Goal: Navigation & Orientation: Find specific page/section

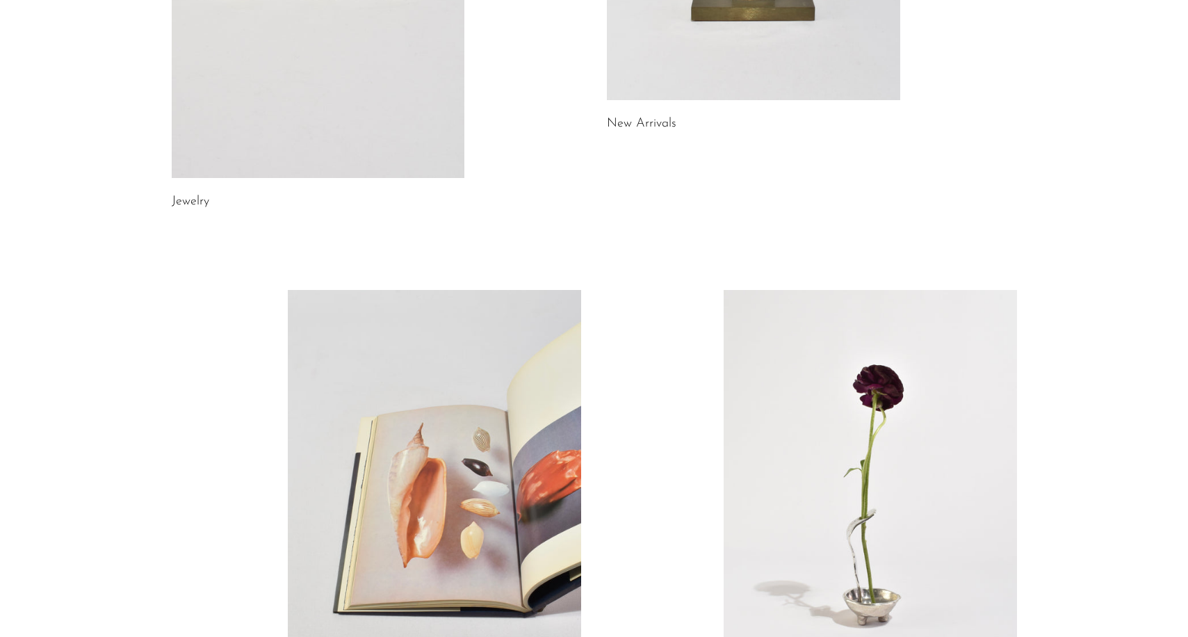
scroll to position [740, 0]
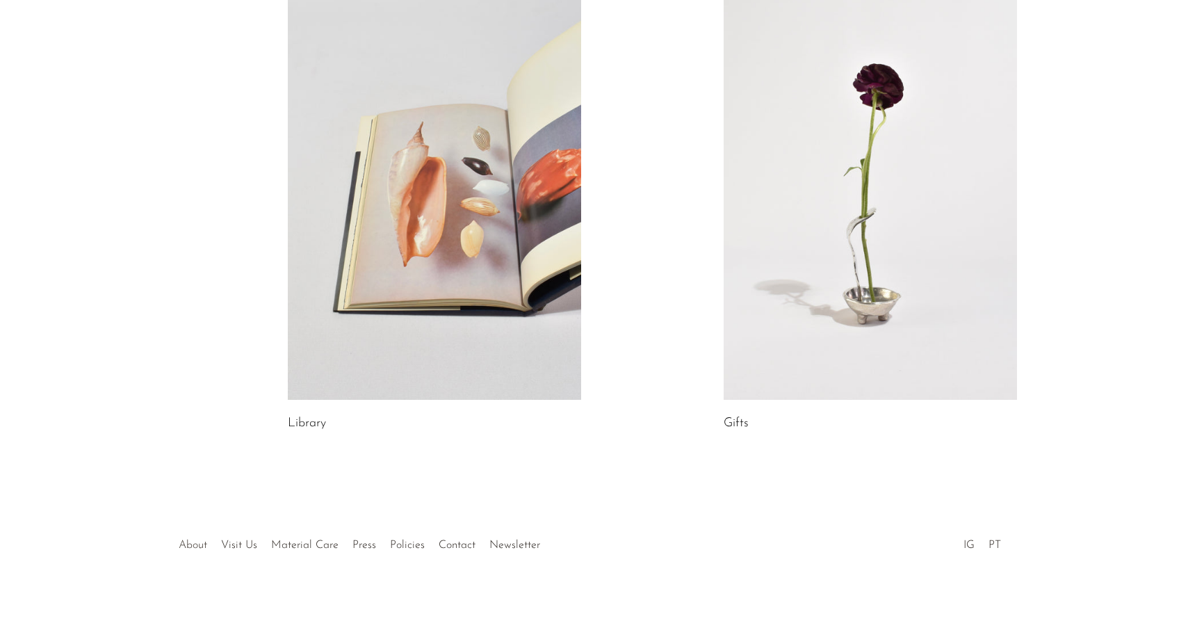
click at [191, 544] on link "About" at bounding box center [193, 544] width 29 height 11
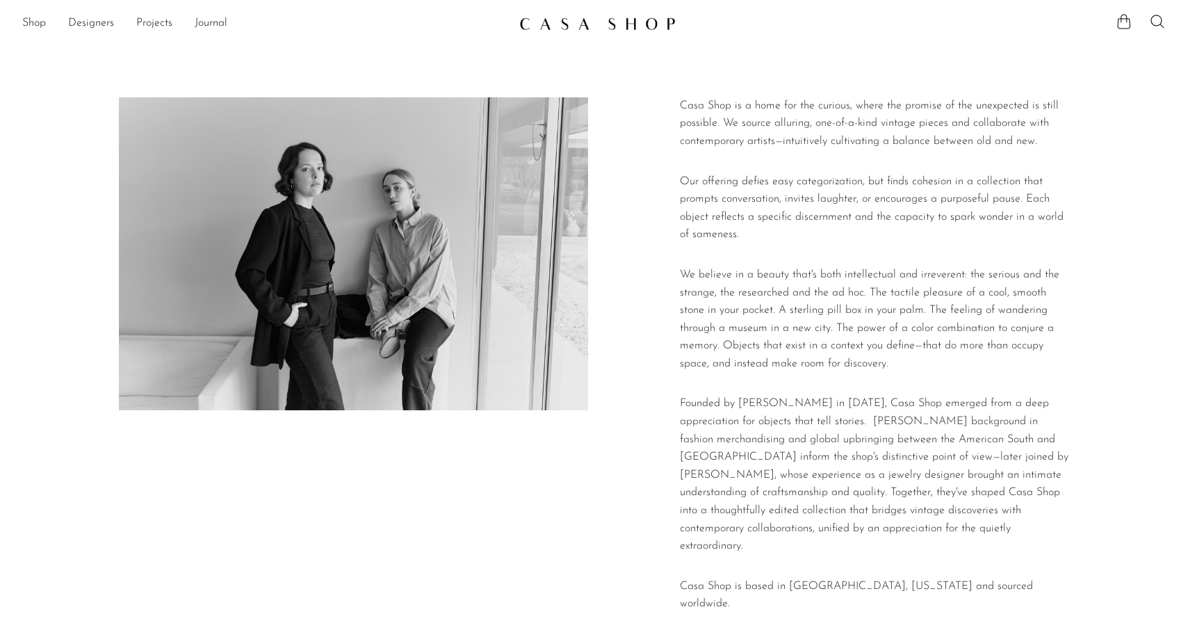
scroll to position [173, 0]
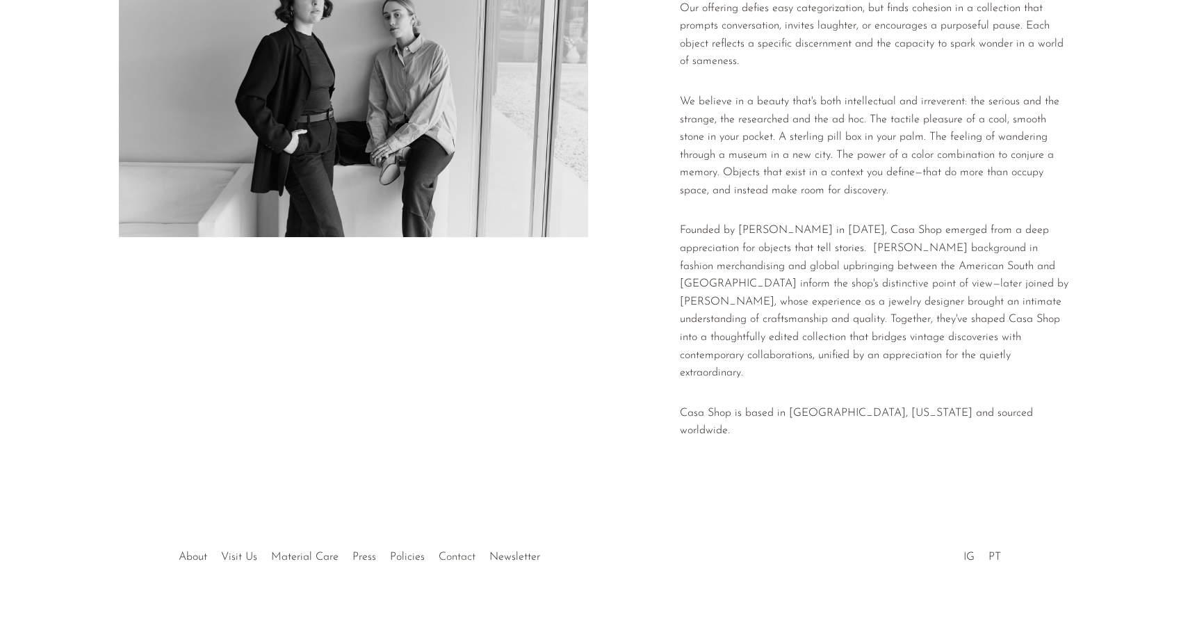
click at [452, 551] on link "Contact" at bounding box center [457, 556] width 37 height 11
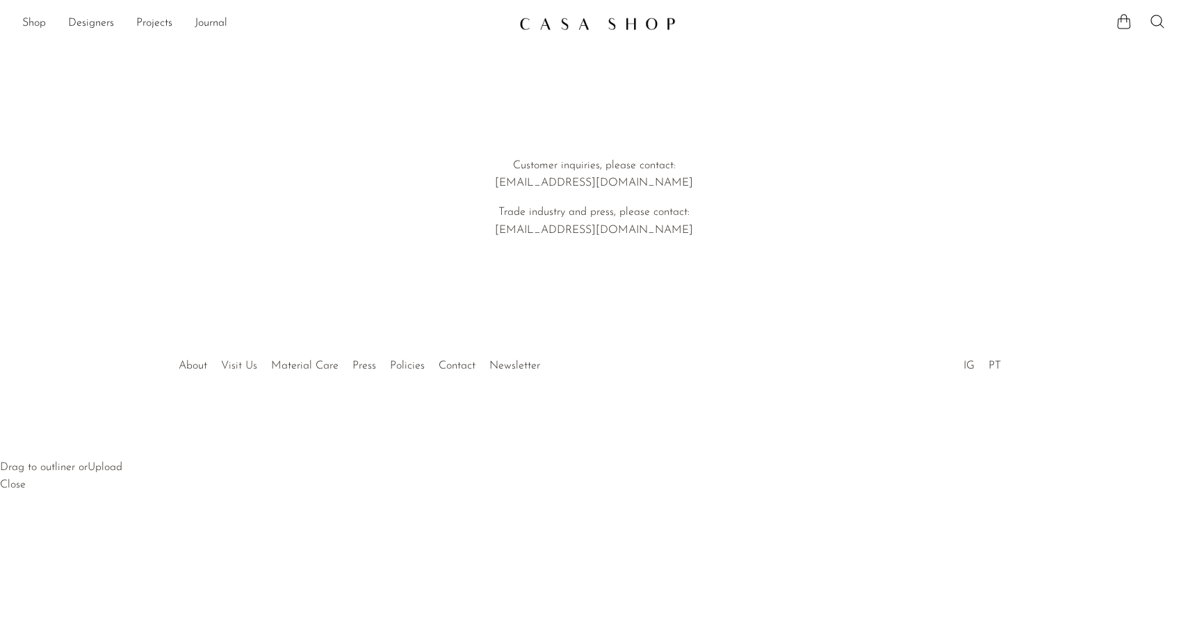
click at [250, 370] on link "Visit Us" at bounding box center [239, 365] width 36 height 11
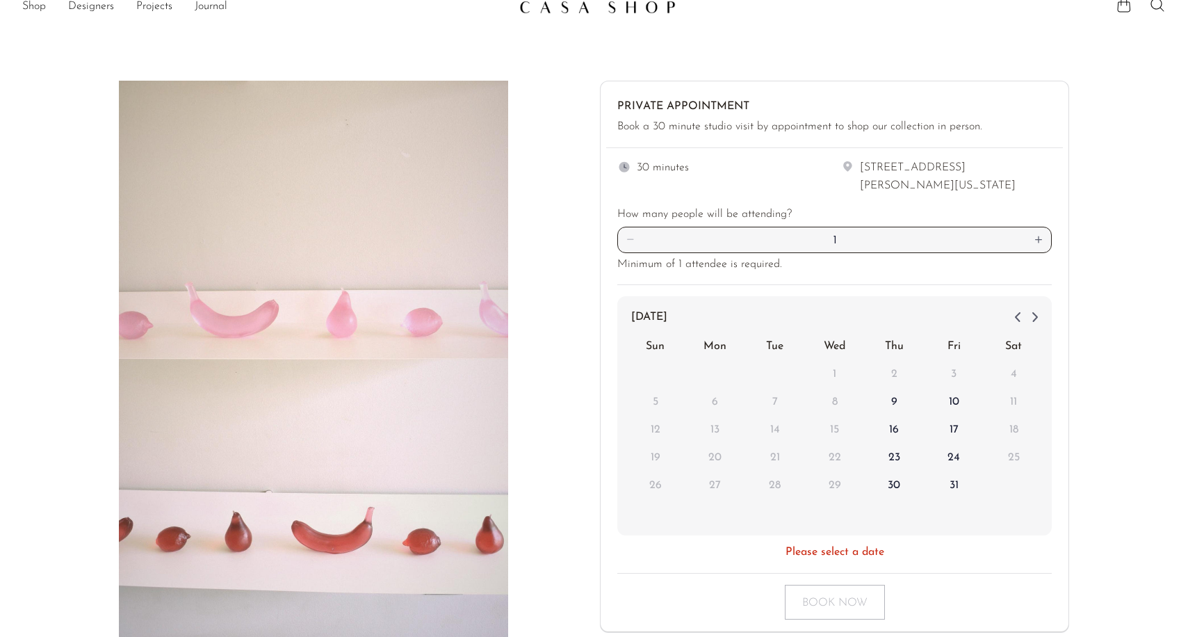
scroll to position [238, 0]
